Goal: Information Seeking & Learning: Learn about a topic

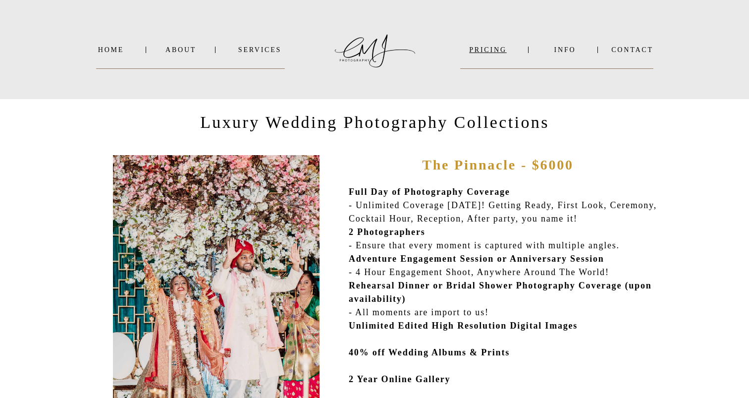
click at [472, 51] on nav "PRICING" at bounding box center [487, 49] width 55 height 7
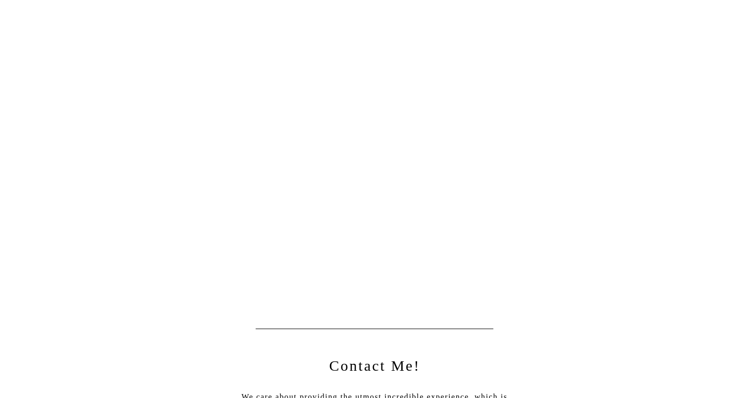
scroll to position [617, 0]
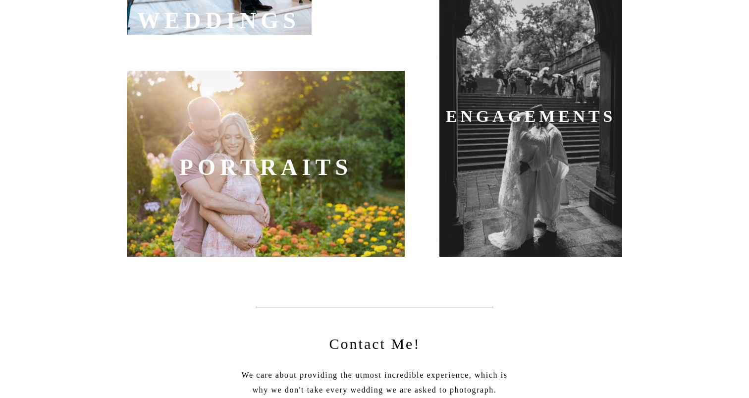
click at [378, 173] on div at bounding box center [266, 164] width 278 height 186
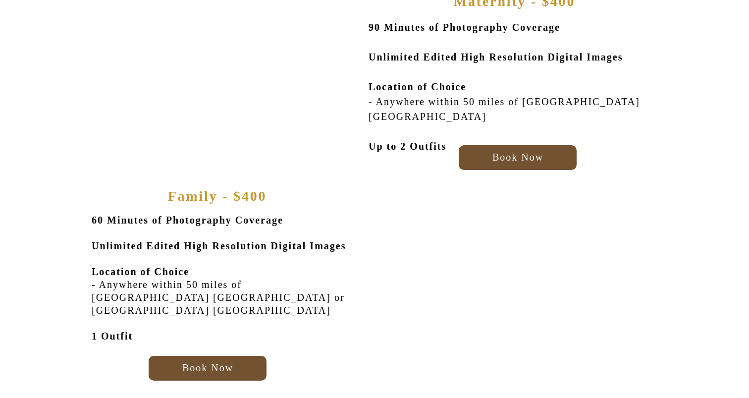
scroll to position [186, 0]
